Goal: Task Accomplishment & Management: Complete application form

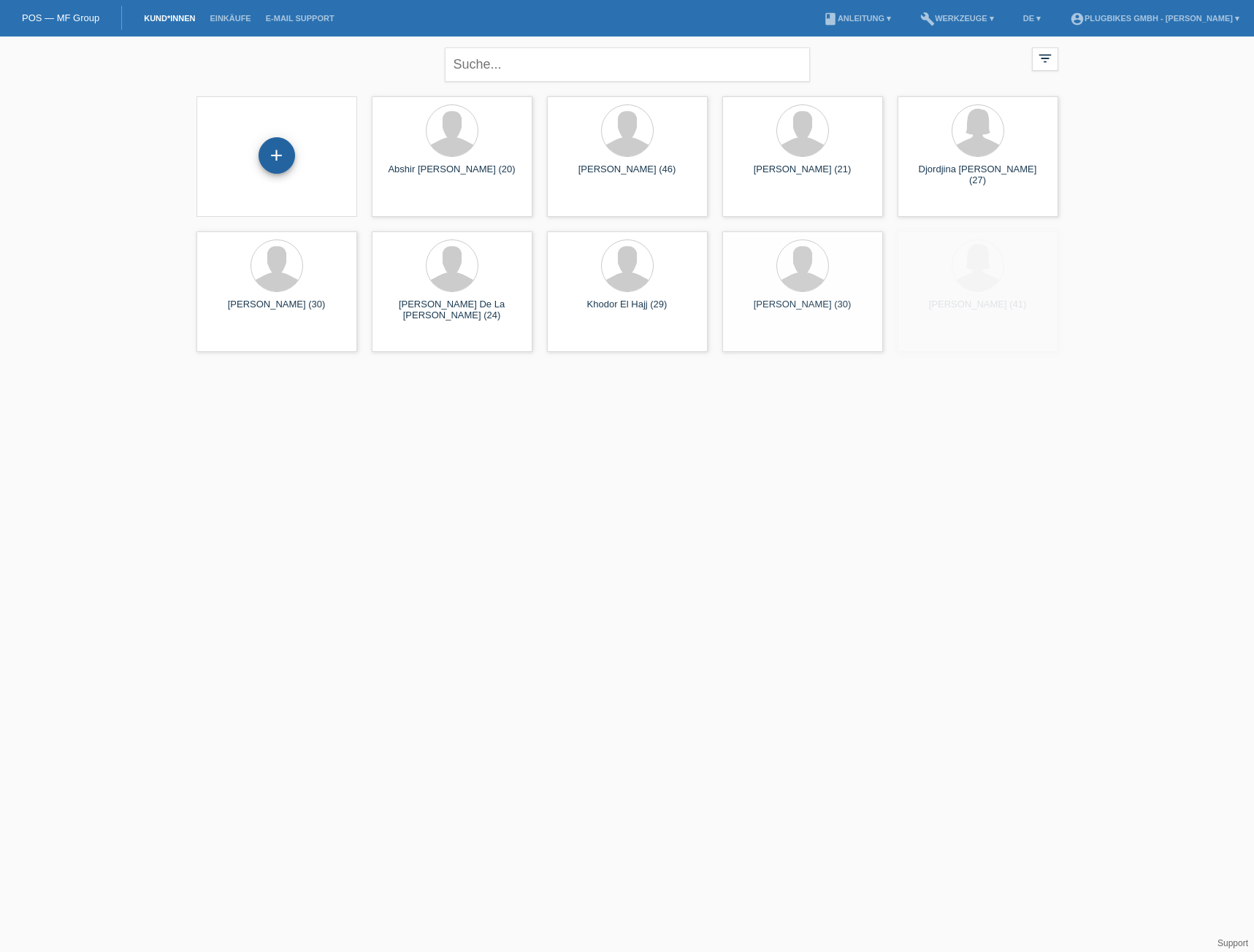
click at [274, 144] on div "+" at bounding box center [277, 156] width 36 height 36
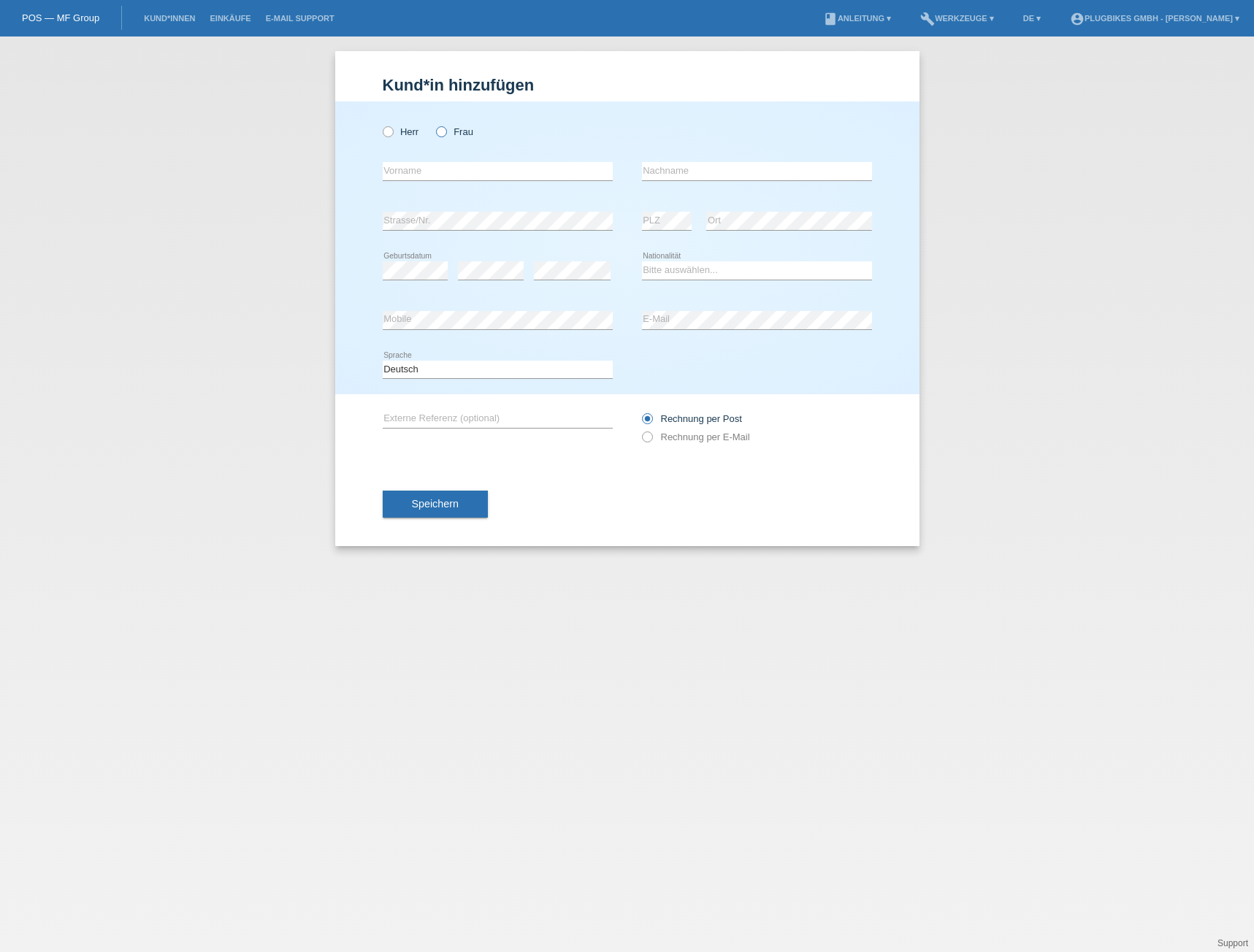
click at [433, 124] on icon at bounding box center [433, 124] width 0 height 0
click at [436, 133] on input "Frau" at bounding box center [441, 131] width 10 height 10
radio input "true"
click at [441, 164] on input "text" at bounding box center [497, 171] width 230 height 18
type input "Shukria"
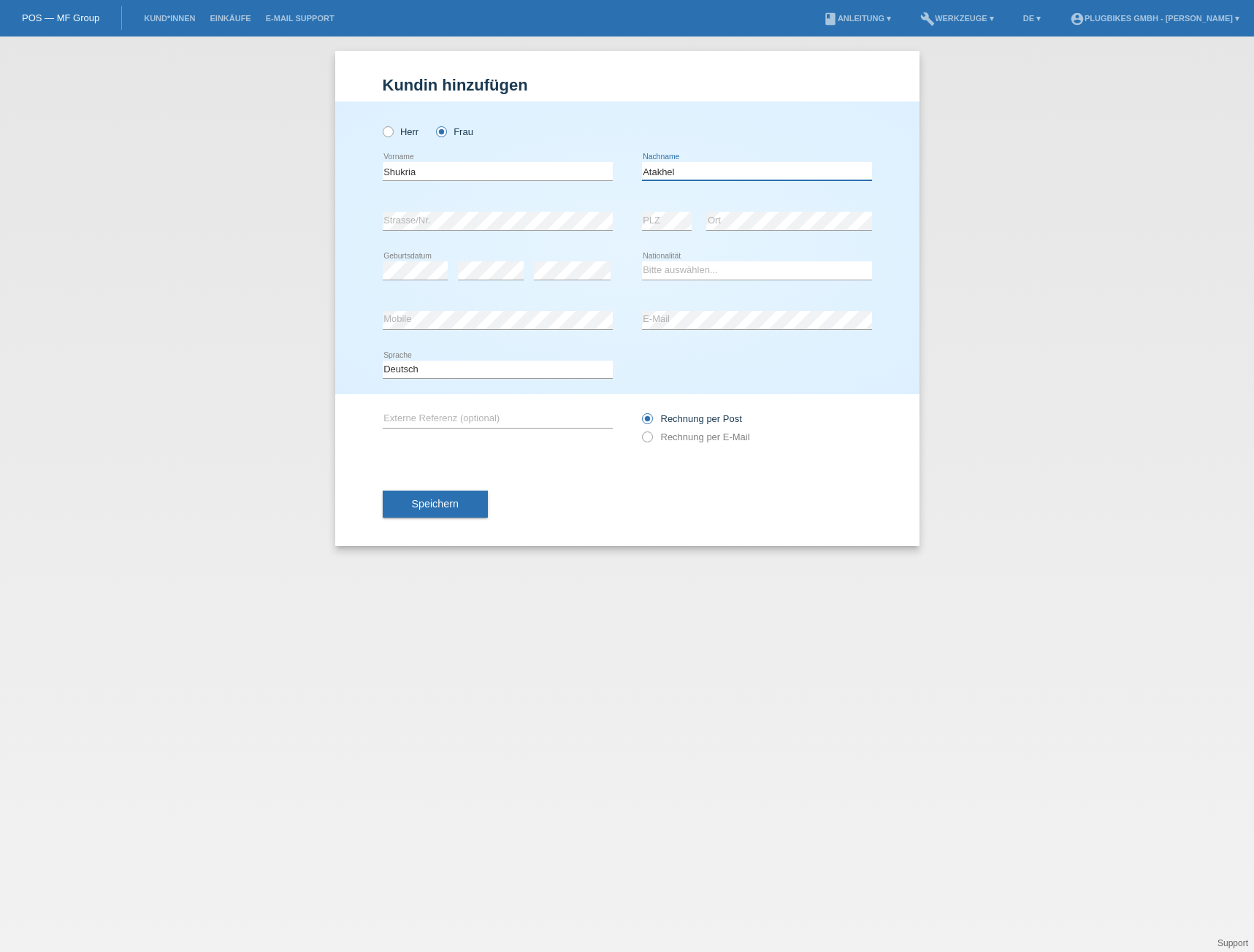
type input "Atakhel"
click at [380, 273] on div "Herr Frau Shukria error Vorname C" at bounding box center [627, 247] width 584 height 292
click at [662, 279] on icon at bounding box center [756, 279] width 230 height 1
click at [671, 271] on select "Bitte auswählen... Schweiz Deutschland Liechtenstein Österreich ------------ Af…" at bounding box center [756, 269] width 230 height 17
select select "AF"
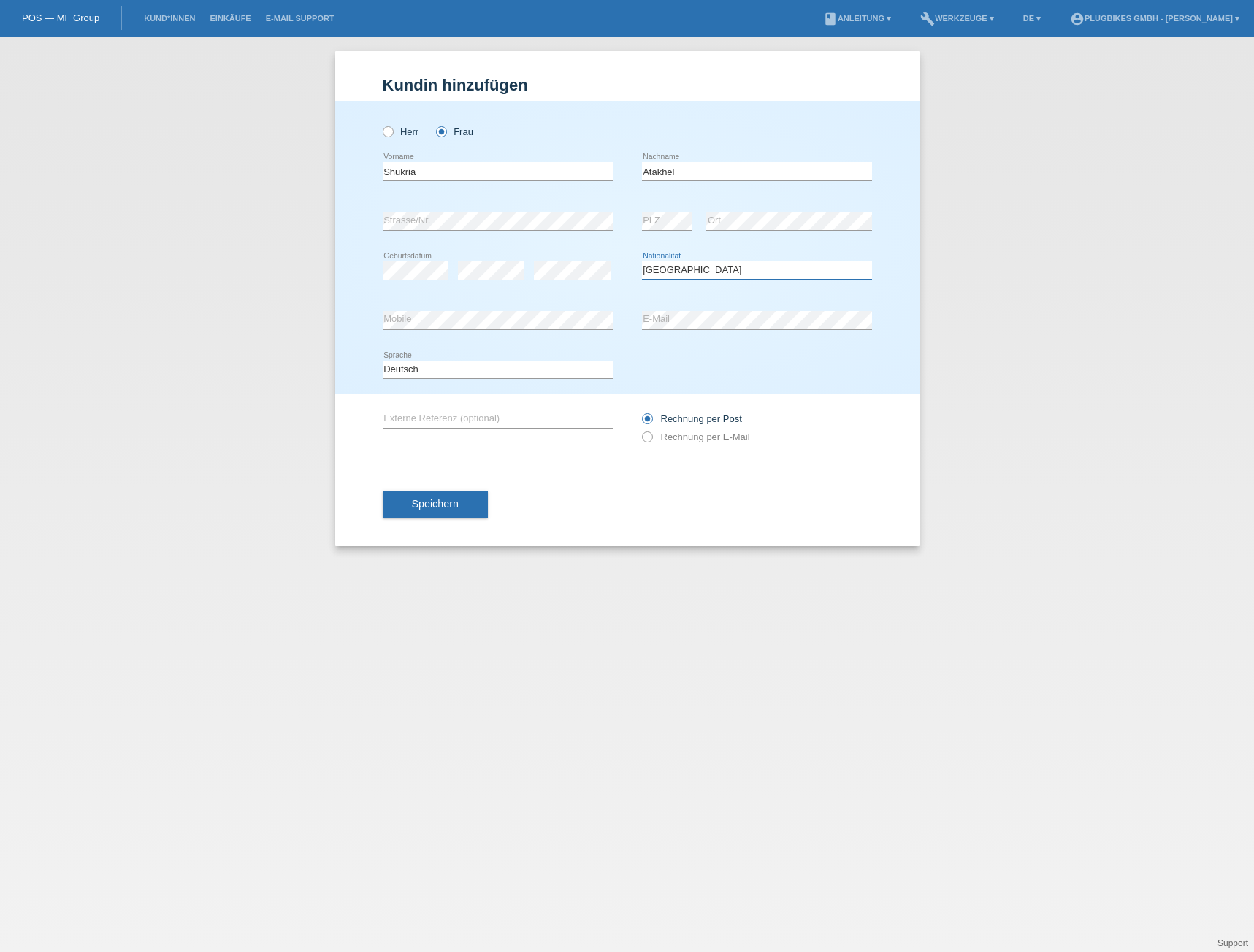
click at [642, 261] on select "Bitte auswählen... Schweiz Deutschland Liechtenstein Österreich ------------ Af…" at bounding box center [756, 269] width 230 height 17
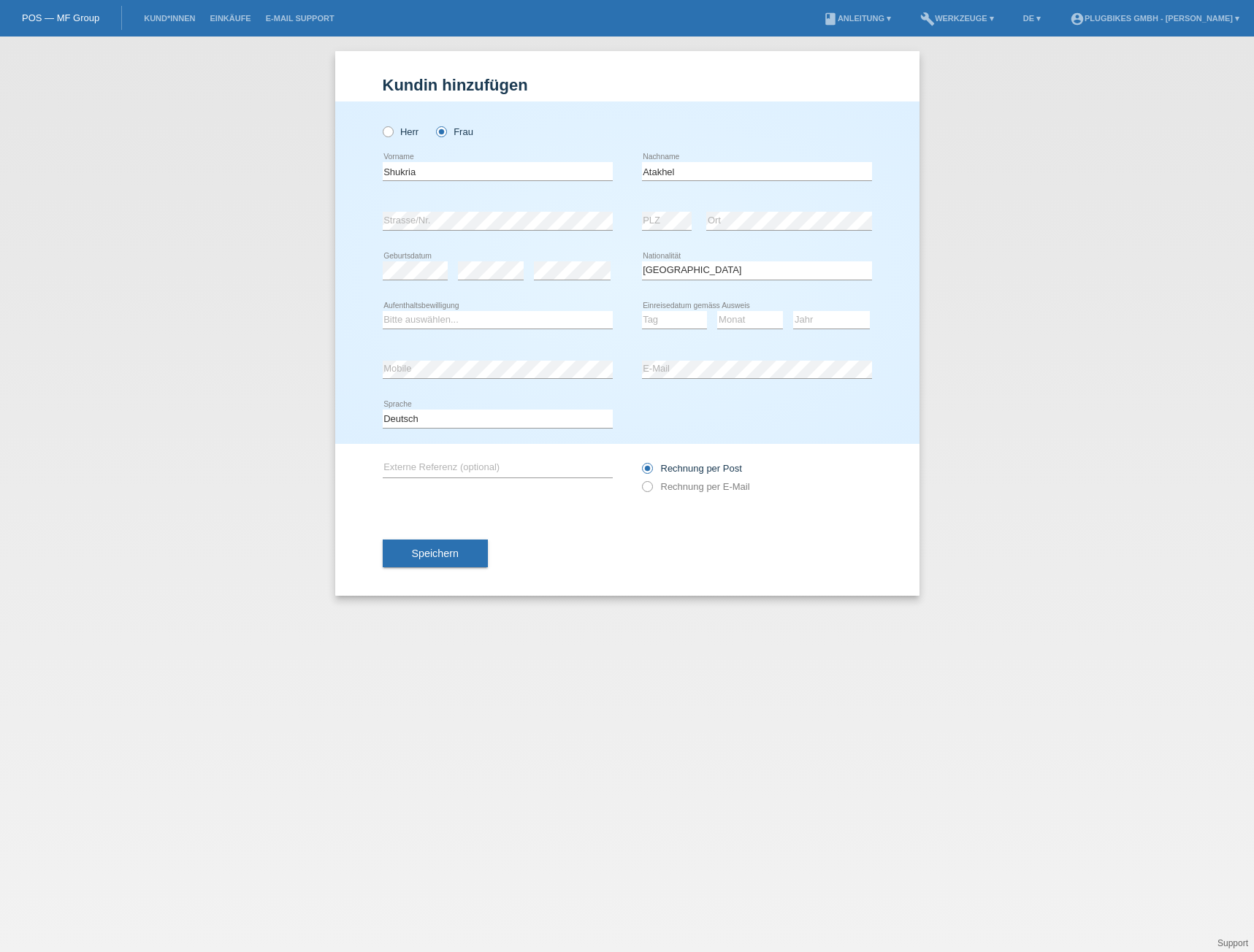
click at [416, 310] on div "Bitte auswählen... C B B - Flüchtlingsstatus Andere error Aufenthaltsbewilligung" at bounding box center [497, 320] width 230 height 49
click at [416, 319] on select "Bitte auswählen... C B B - Flüchtlingsstatus Andere" at bounding box center [497, 320] width 230 height 17
click at [382, 311] on select "Bitte auswählen... C B B - Flüchtlingsstatus Andere" at bounding box center [497, 320] width 230 height 17
click at [530, 312] on select "Bitte auswählen... C B B - Flüchtlingsstatus Andere" at bounding box center [497, 320] width 230 height 17
click at [382, 311] on select "Bitte auswählen... C B B - Flüchtlingsstatus Andere" at bounding box center [497, 320] width 230 height 17
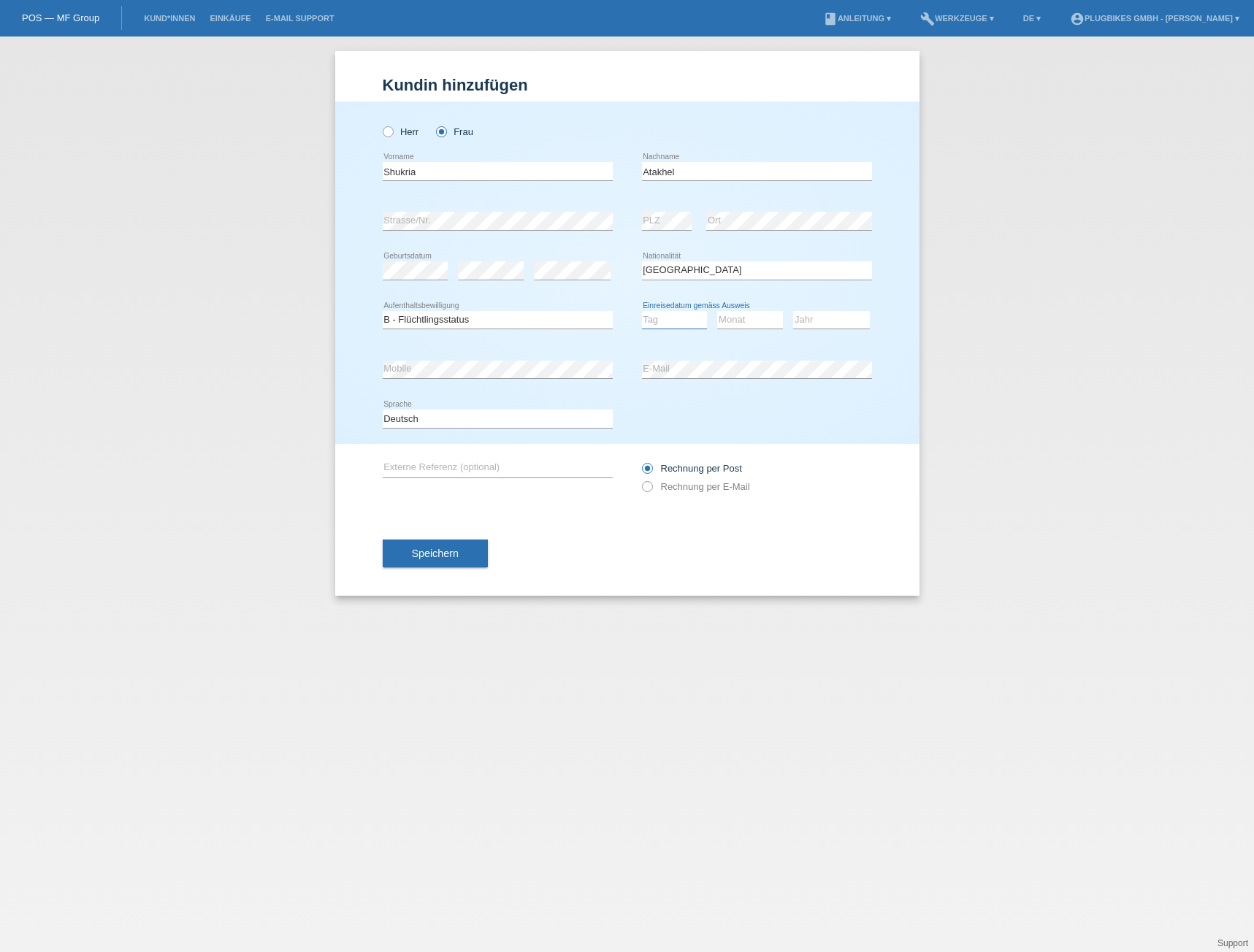
click at [665, 317] on select "Tag 01 02 03 04 05 06 07 08 09 10 11" at bounding box center [675, 320] width 66 height 17
click at [685, 325] on select "Tag 01 02 03 04 05 06 07 08 09 10 11" at bounding box center [675, 320] width 66 height 17
click at [670, 323] on select "Tag 01 02 03 04 05 06 07 08 09 10 11" at bounding box center [675, 320] width 66 height 17
click at [409, 320] on select "Bitte auswählen... C B B - Flüchtlingsstatus Andere" at bounding box center [497, 320] width 230 height 17
select select "B"
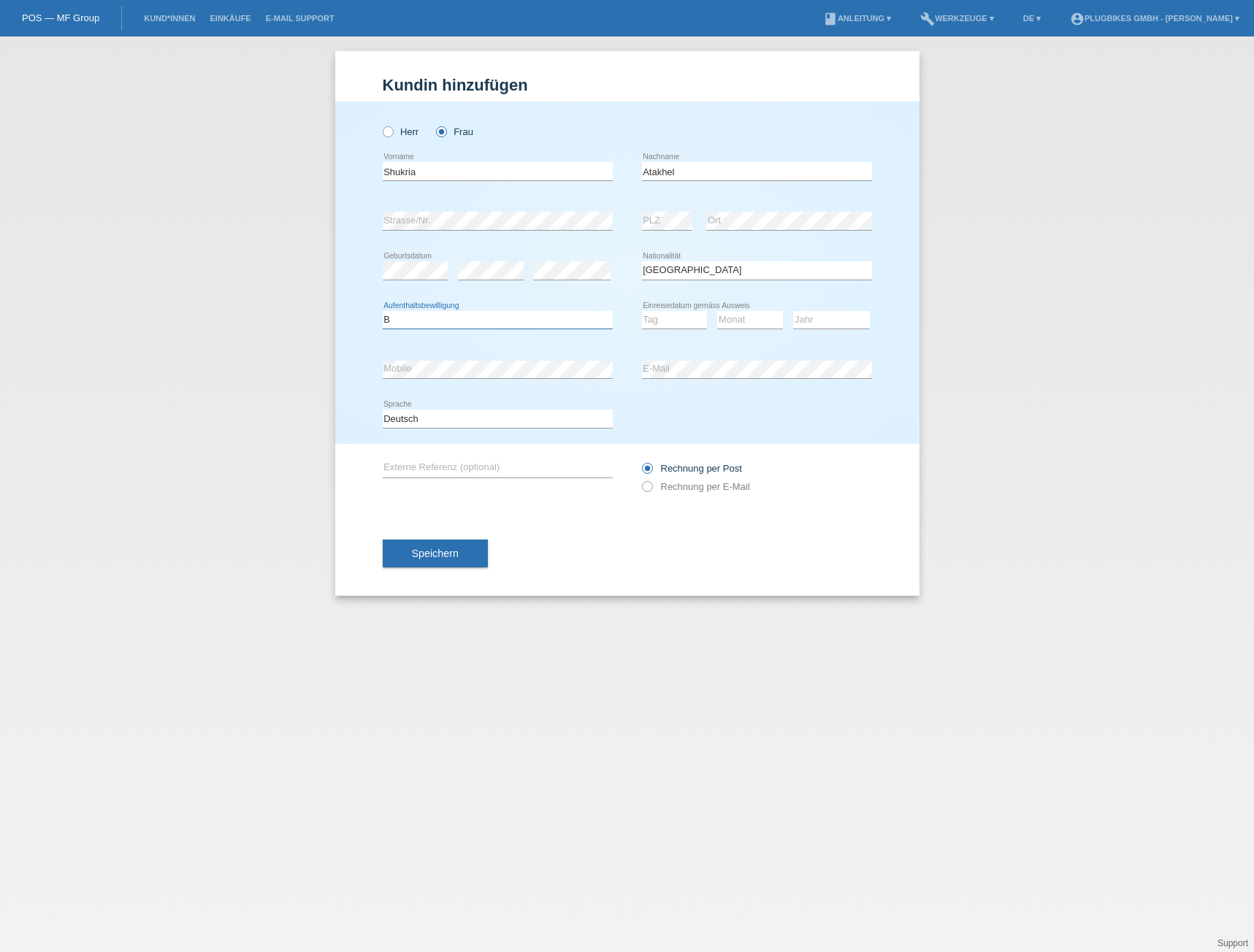
click at [382, 311] on select "Bitte auswählen... C B B - Flüchtlingsstatus Andere" at bounding box center [497, 320] width 230 height 17
click at [648, 318] on select "Tag 01 02 03 04 05 06 07 08 09 10 11" at bounding box center [675, 320] width 66 height 17
select select "21"
click at [642, 311] on select "Tag 01 02 03 04 05 06 07 08 09 10 11" at bounding box center [675, 320] width 66 height 17
click at [732, 311] on select "Monat 01 02 03 04 05 06 07 08 09 10 11" at bounding box center [750, 320] width 66 height 17
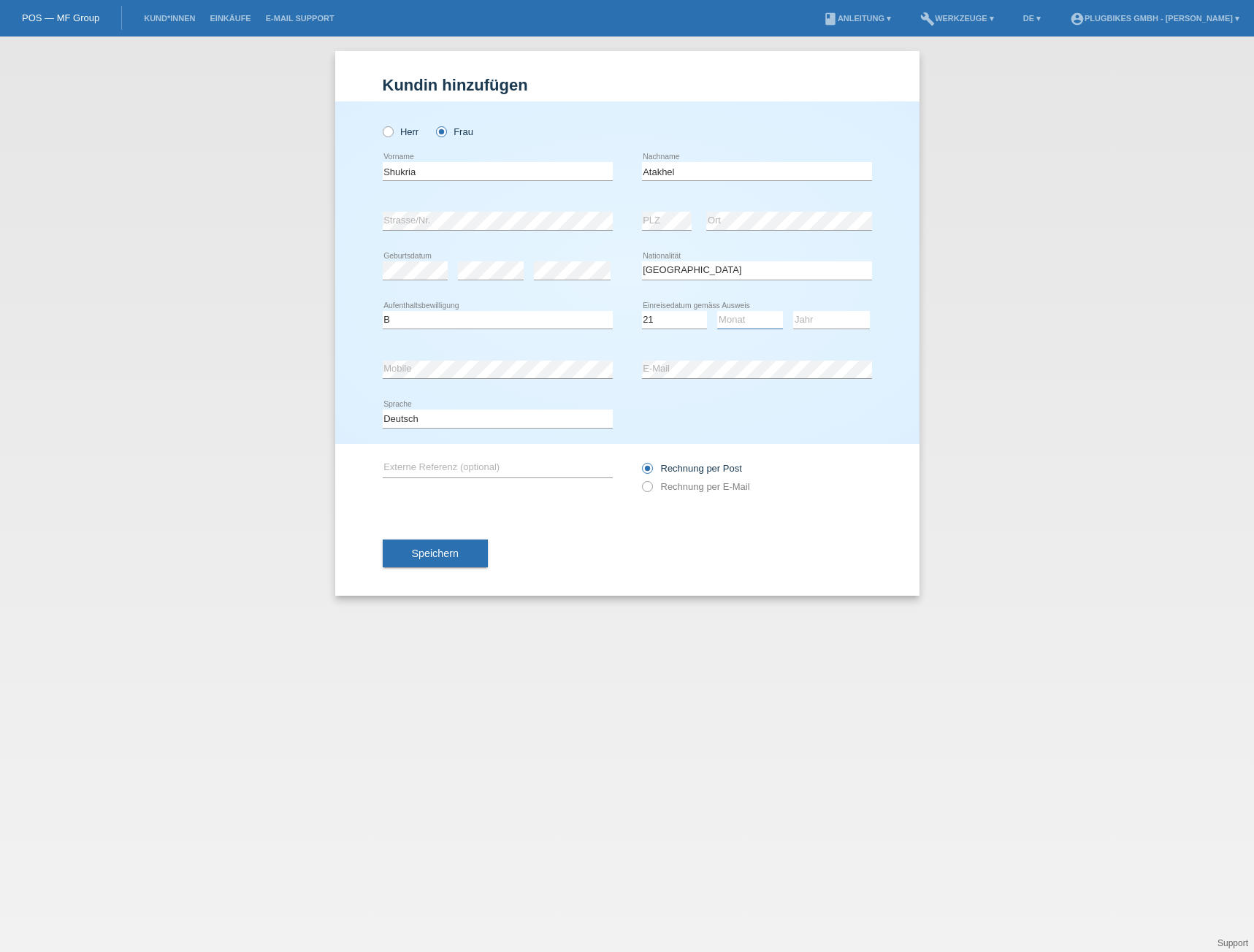
select select "08"
click at [717, 311] on select "Monat 01 02 03 04 05 06 07 08 09 10 11" at bounding box center [750, 320] width 66 height 17
click at [806, 309] on div "Jahr 2025 2024 2023 2022 2021 2020 2019 2018 2017" at bounding box center [831, 320] width 77 height 49
click at [807, 313] on select "Jahr 2025 2024 2023 2022 2021 2020 2019 2018 2017 2016 2015 2014 2013 2012 2011…" at bounding box center [831, 320] width 77 height 17
select select "2022"
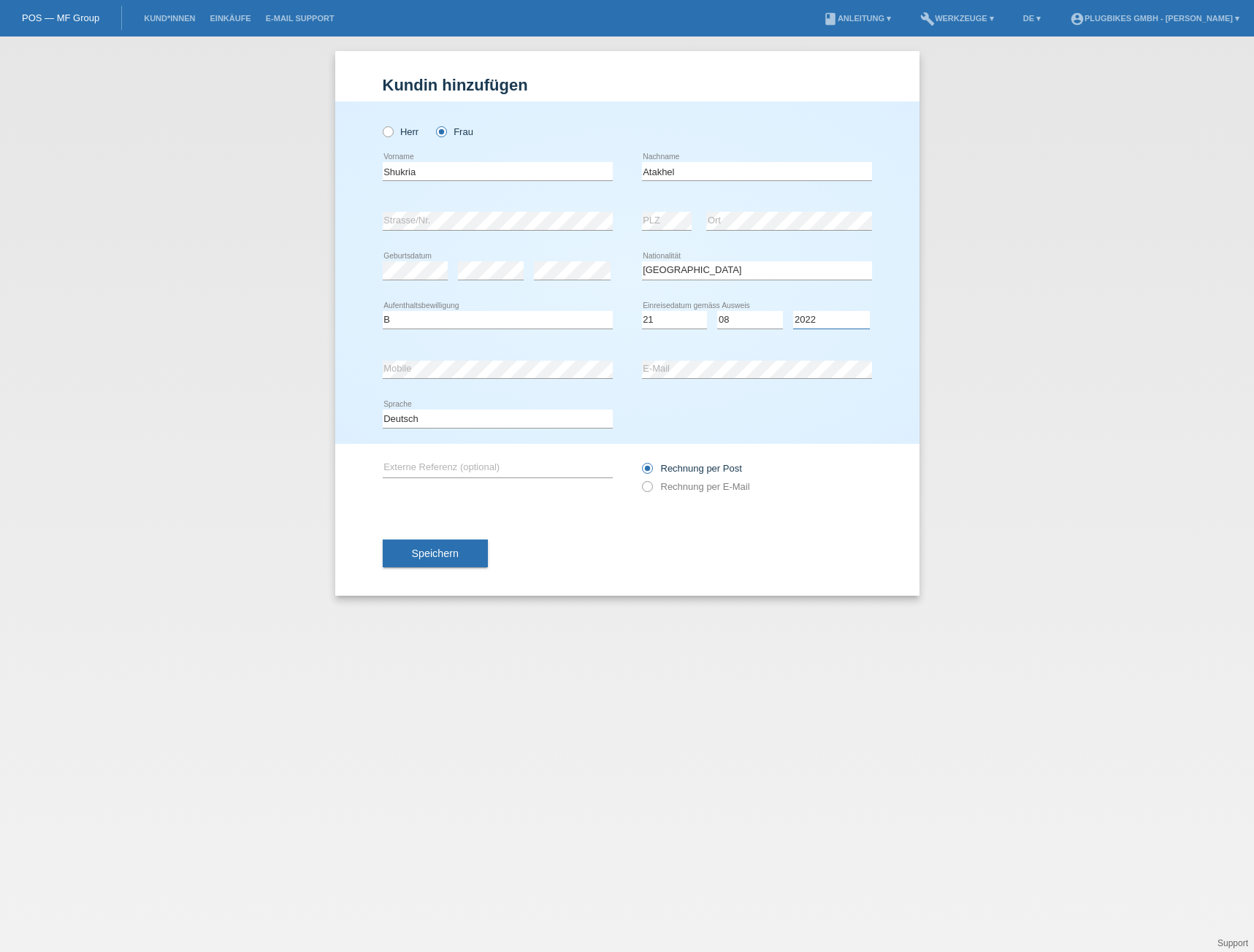
click at [793, 311] on select "Jahr 2025 2024 2023 2022 2021 2020 2019 2018 2017 2016 2015 2014 2013 2012 2011…" at bounding box center [831, 320] width 77 height 17
click at [456, 558] on span "Speichern" at bounding box center [435, 553] width 47 height 12
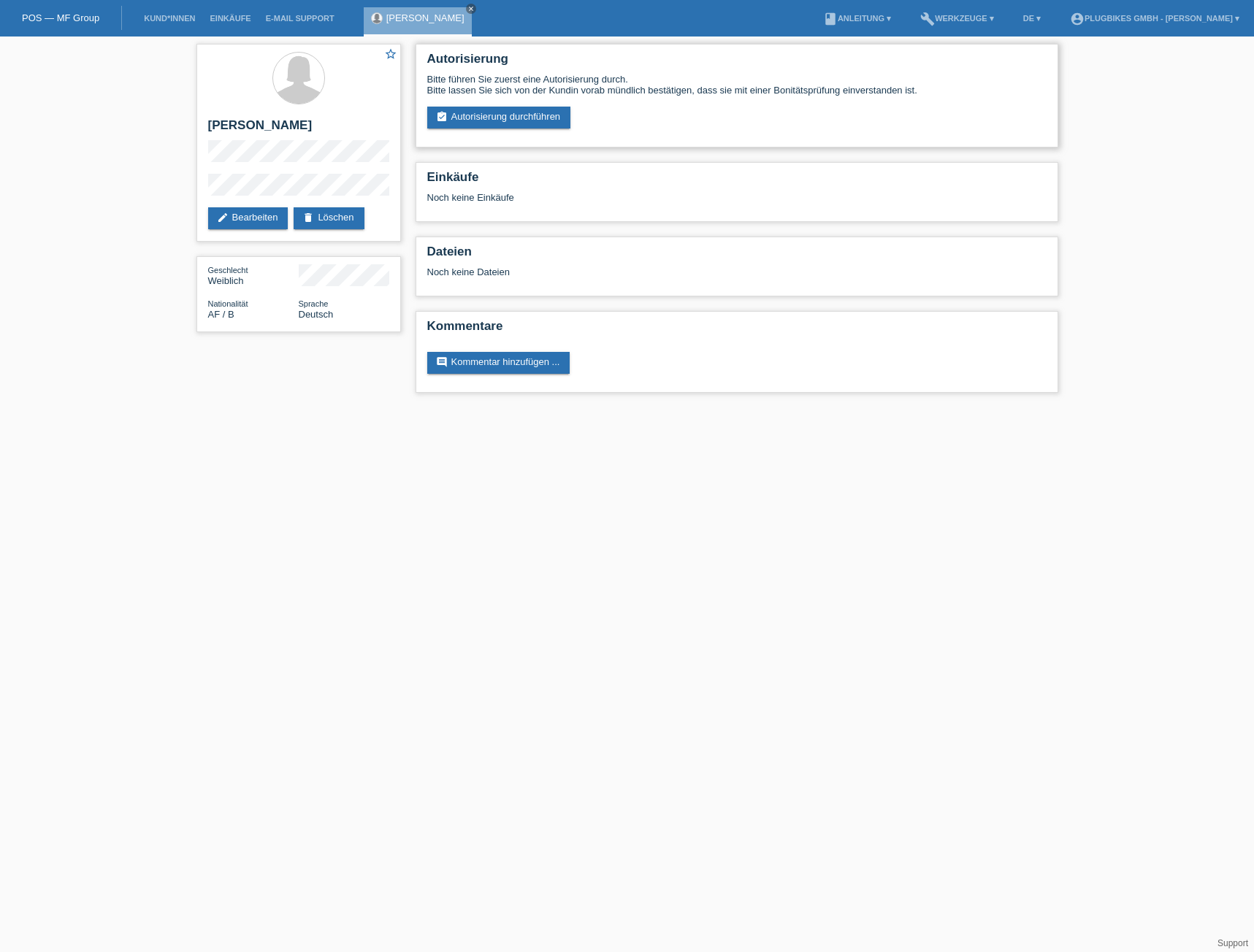
click at [475, 131] on div "Autorisierung Bitte führen Sie zuerst eine Autorisierung durch. Bitte lassen Si…" at bounding box center [737, 96] width 643 height 104
click at [479, 125] on link "assignment_turned_in Autorisierung durchführen" at bounding box center [498, 117] width 144 height 22
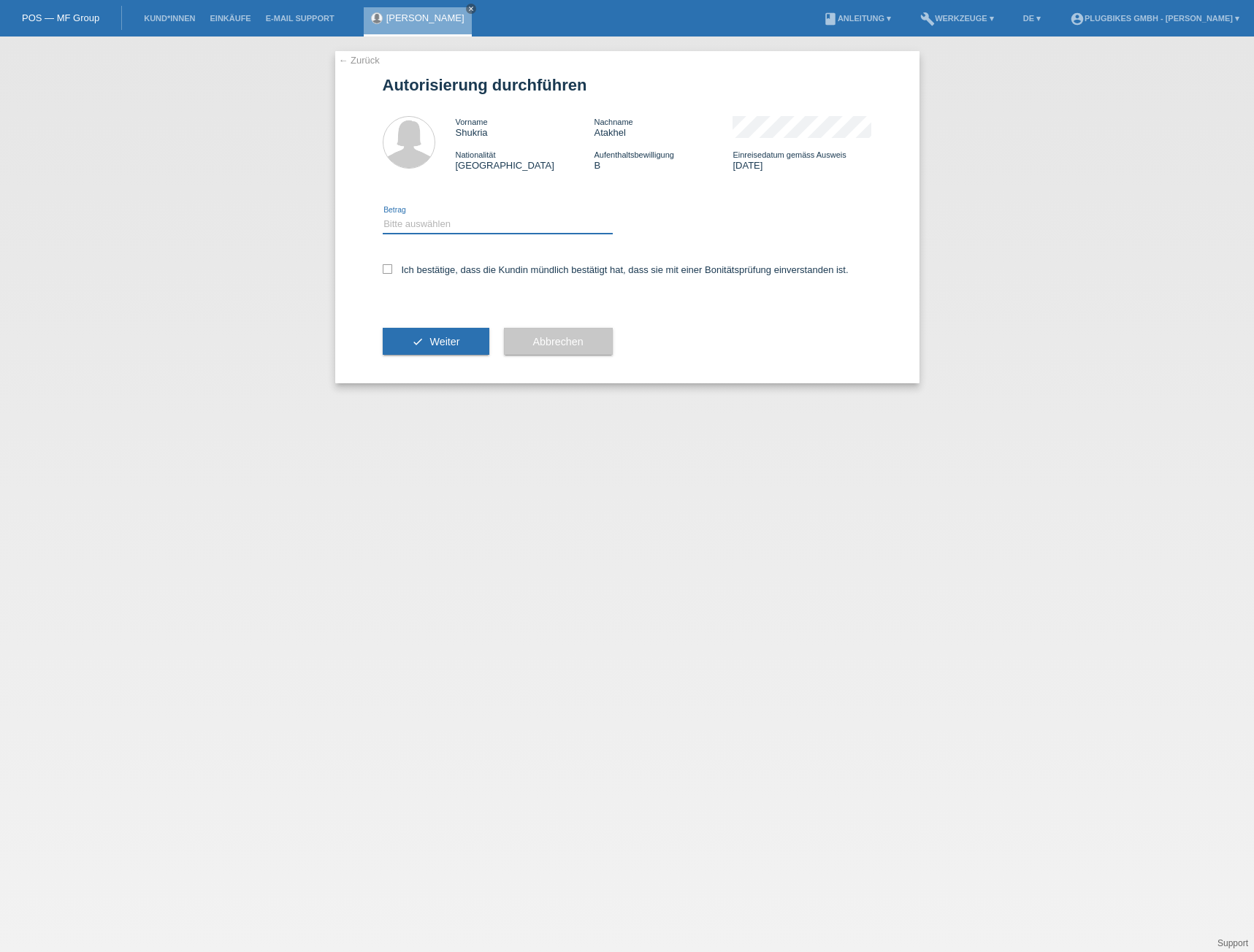
click at [453, 226] on select "Bitte auswählen CHF 1.00 - CHF 499.00 CHF 500.00 - CHF 1'999.00 CHF 2'000.00 - …" at bounding box center [497, 223] width 230 height 17
select select "3"
click at [382, 215] on select "Bitte auswählen CHF 1.00 - CHF 499.00 CHF 500.00 - CHF 1'999.00 CHF 2'000.00 - …" at bounding box center [497, 223] width 230 height 17
click at [455, 278] on div "Ich bestätige, dass die Kundin mündlich bestätigt hat, dass sie mit einer Bonit…" at bounding box center [627, 274] width 489 height 49
click at [457, 273] on label "Ich bestätige, dass die Kundin mündlich bestätigt hat, dass sie mit einer Bonit…" at bounding box center [615, 269] width 466 height 11
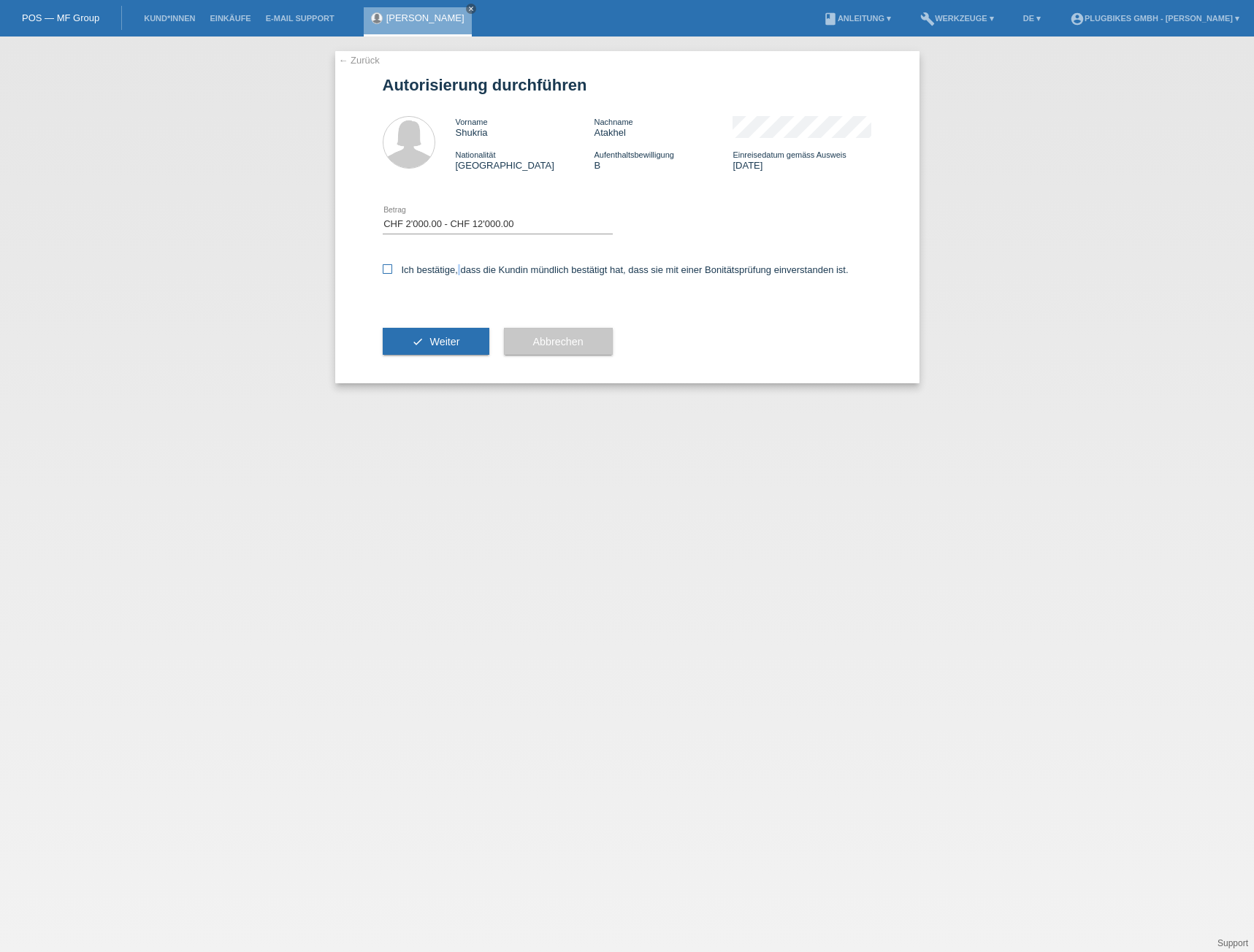
click at [454, 271] on label "Ich bestätige, dass die Kundin mündlich bestätigt hat, dass sie mit einer Bonit…" at bounding box center [615, 269] width 466 height 11
click at [392, 271] on input "Ich bestätige, dass die Kundin mündlich bestätigt hat, dass sie mit einer Bonit…" at bounding box center [387, 269] width 10 height 10
checkbox input "true"
click at [452, 355] on button "check Weiter" at bounding box center [435, 342] width 106 height 28
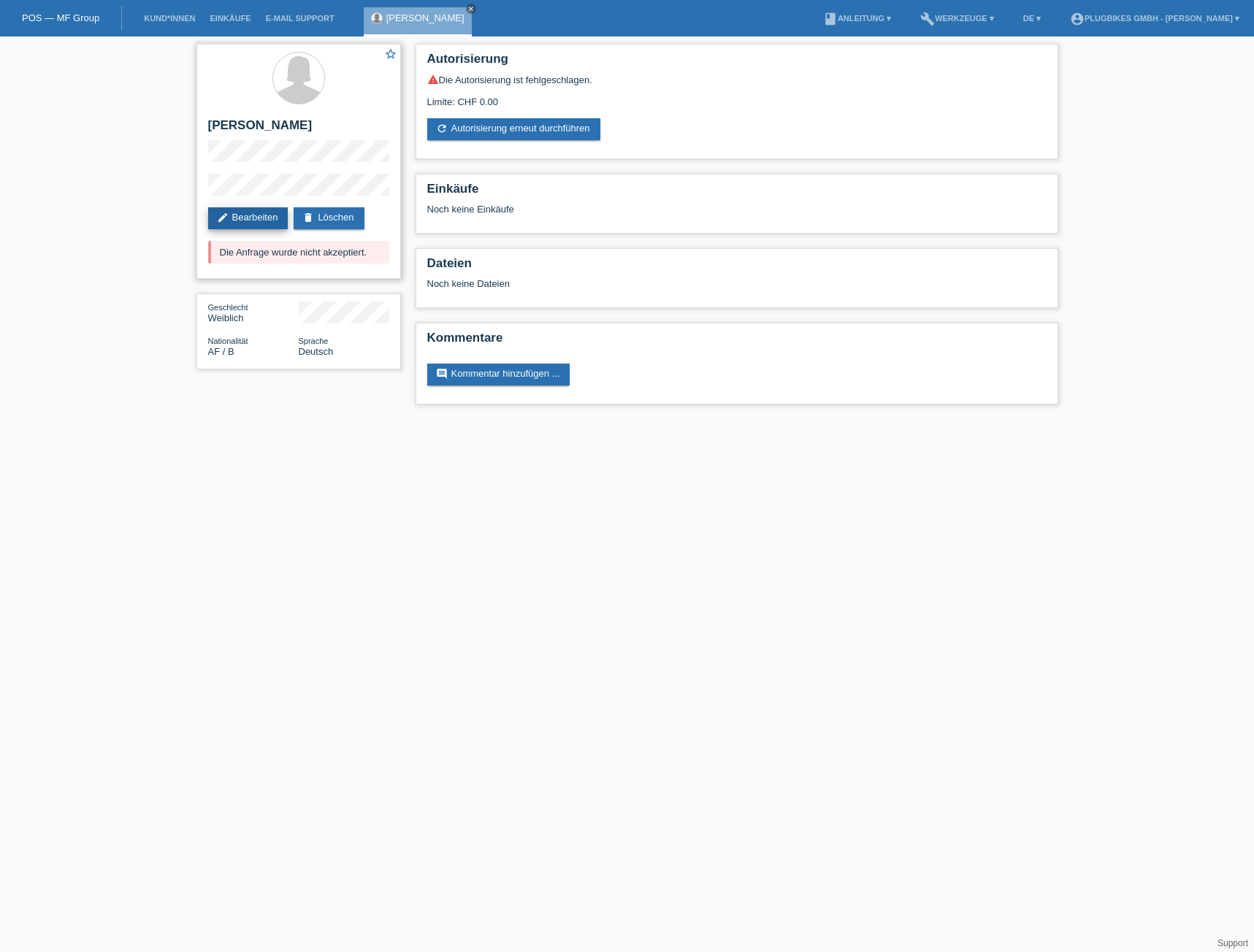
click at [255, 217] on link "edit Bearbeiten" at bounding box center [248, 218] width 80 height 22
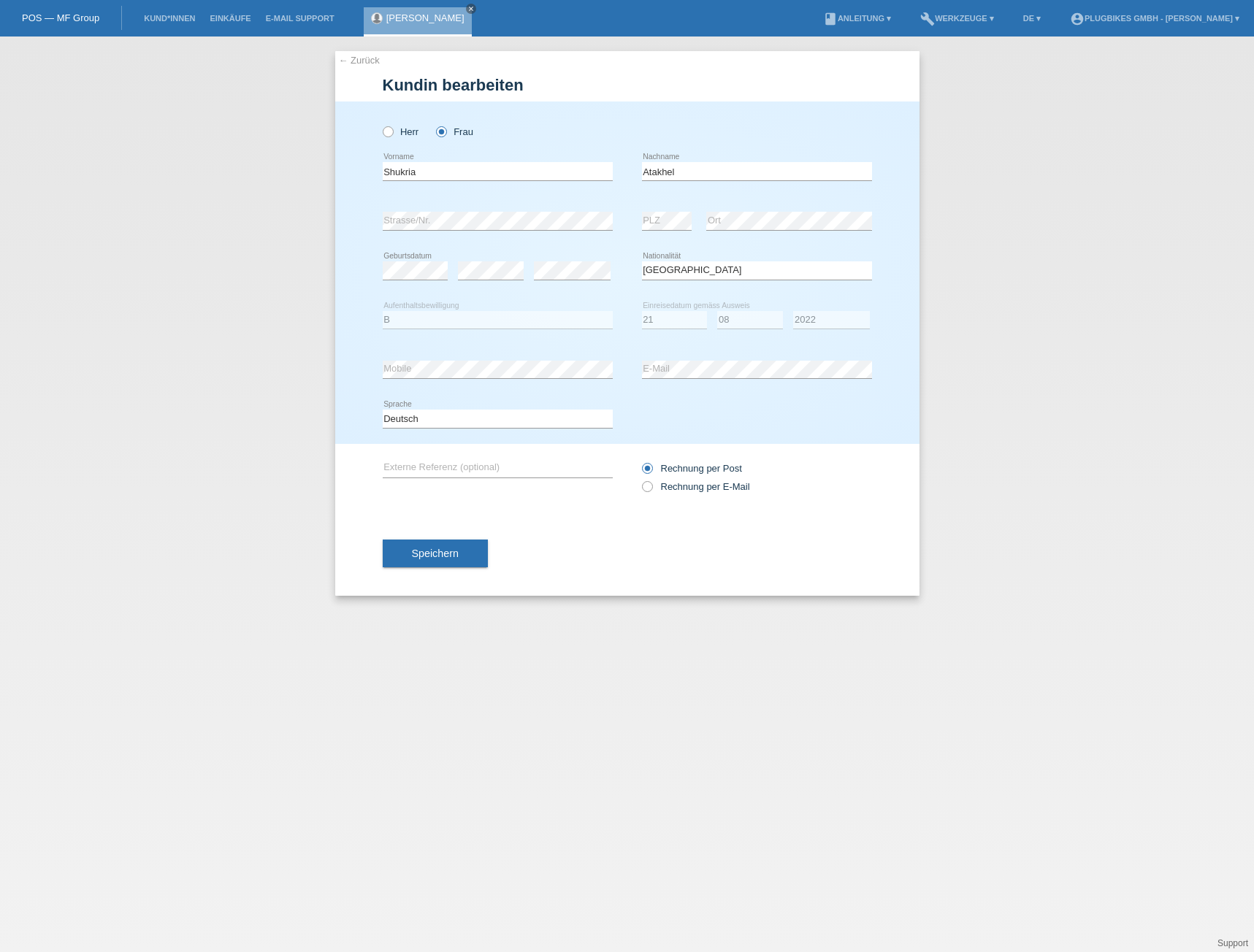
select select "AF"
select select "B"
select select "21"
select select "08"
select select "2022"
